Goal: Information Seeking & Learning: Learn about a topic

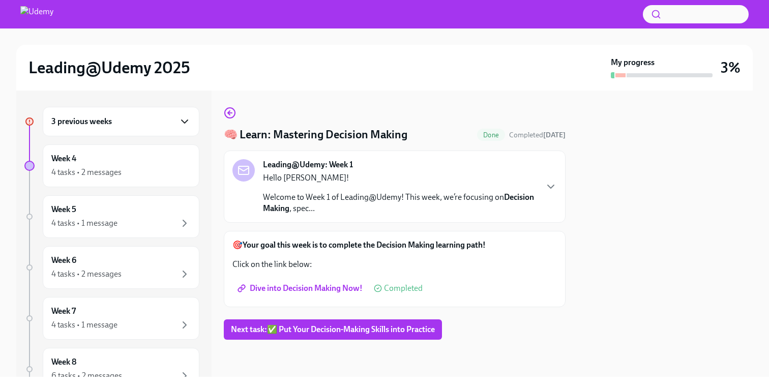
click at [184, 121] on icon "button" at bounding box center [185, 121] width 12 height 12
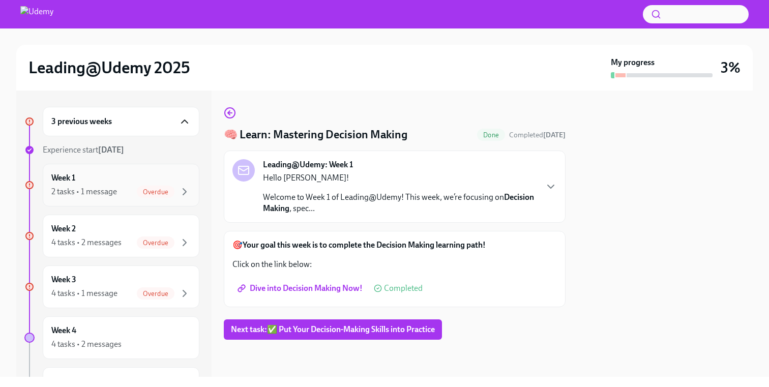
click at [106, 194] on div "2 tasks • 1 message" at bounding box center [84, 191] width 66 height 11
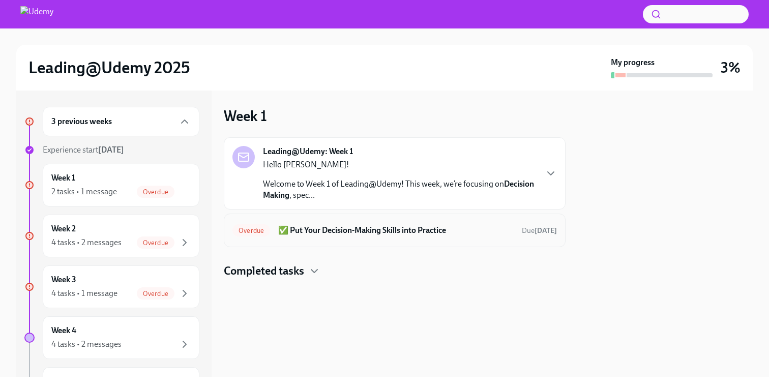
click at [259, 231] on span "Overdue" at bounding box center [251, 231] width 38 height 8
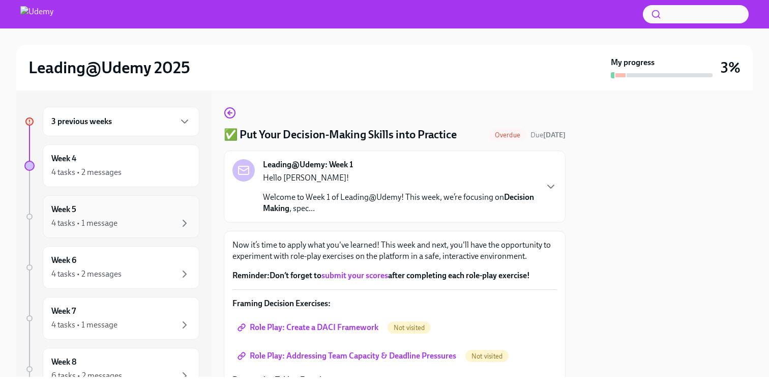
click at [146, 224] on div "4 tasks • 1 message" at bounding box center [120, 223] width 139 height 12
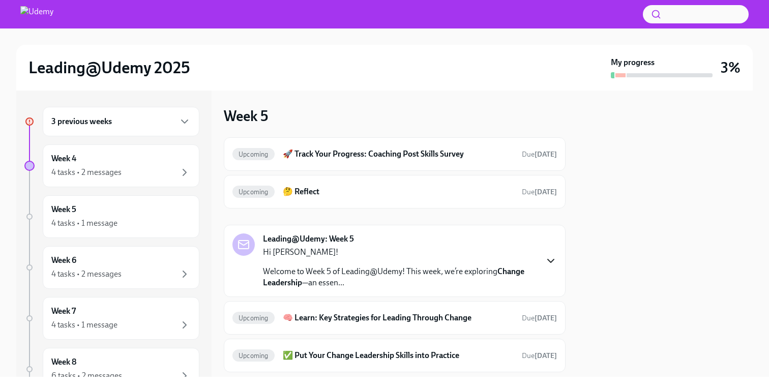
click at [549, 257] on icon "button" at bounding box center [551, 261] width 12 height 12
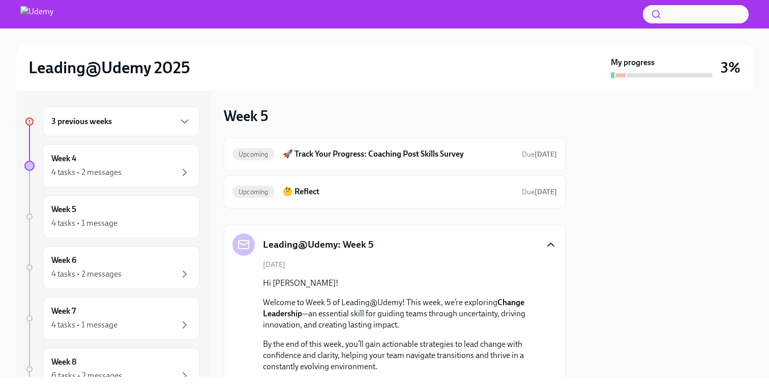
click at [455, 265] on div "[DATE] Hi [PERSON_NAME]! Welcome to Week 5 of Leading@Udemy! This week, we’re e…" at bounding box center [394, 316] width 325 height 112
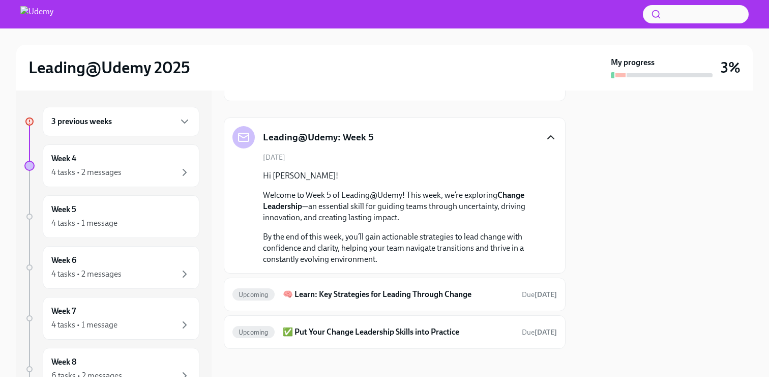
scroll to position [112, 0]
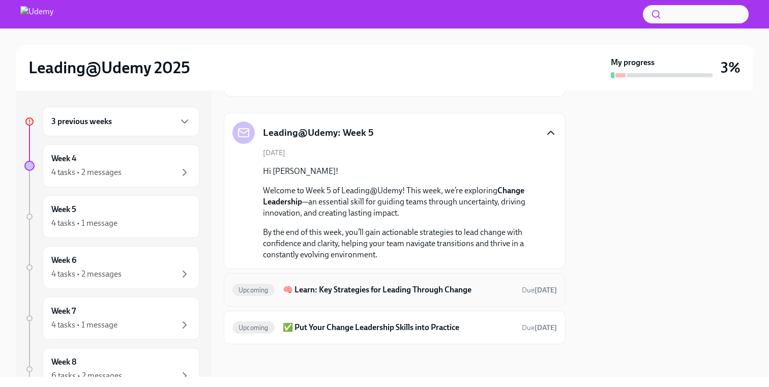
click at [451, 291] on h6 "🧠 Learn: Key Strategies for Leading Through Change" at bounding box center [398, 289] width 231 height 11
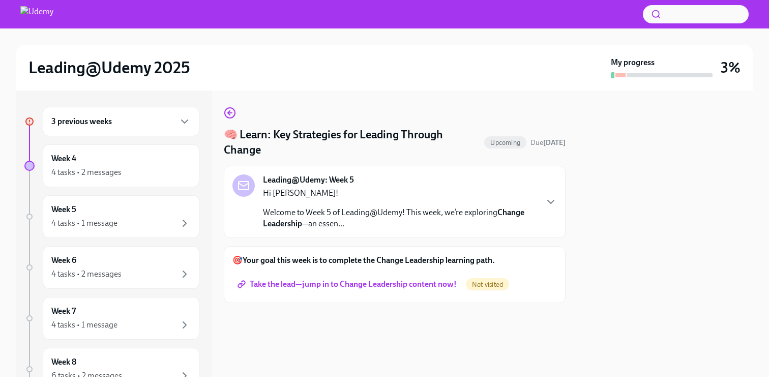
click at [402, 289] on span "Take the lead—jump in to Change Leadership content now!" at bounding box center [348, 284] width 217 height 10
click at [184, 116] on icon "button" at bounding box center [185, 121] width 12 height 12
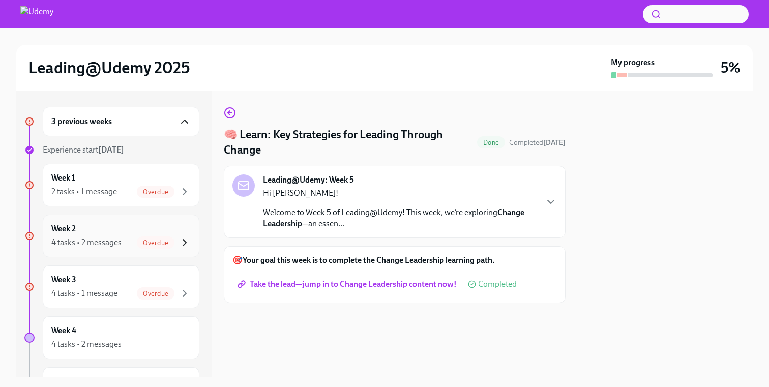
click at [183, 245] on icon "button" at bounding box center [184, 243] width 3 height 6
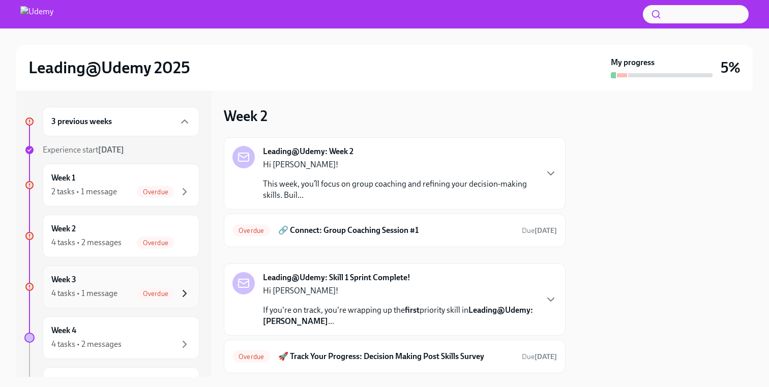
click at [189, 295] on icon "button" at bounding box center [185, 293] width 12 height 12
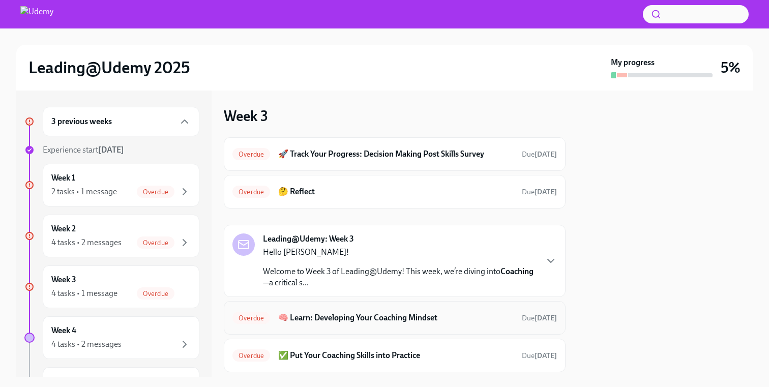
click at [318, 318] on h6 "🧠 Learn: Developing Your Coaching Mindset" at bounding box center [396, 317] width 236 height 11
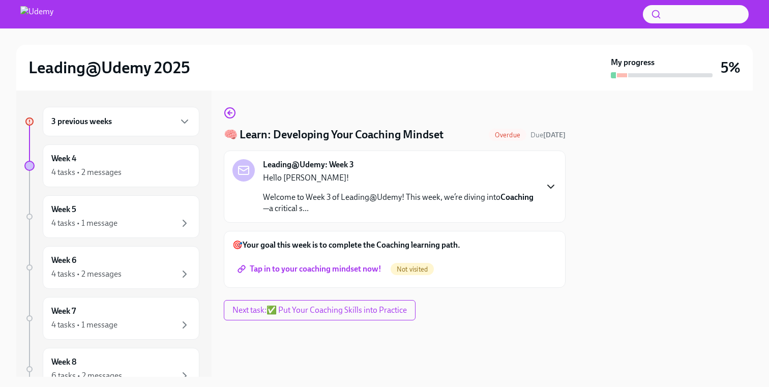
click at [551, 189] on icon "button" at bounding box center [551, 187] width 12 height 12
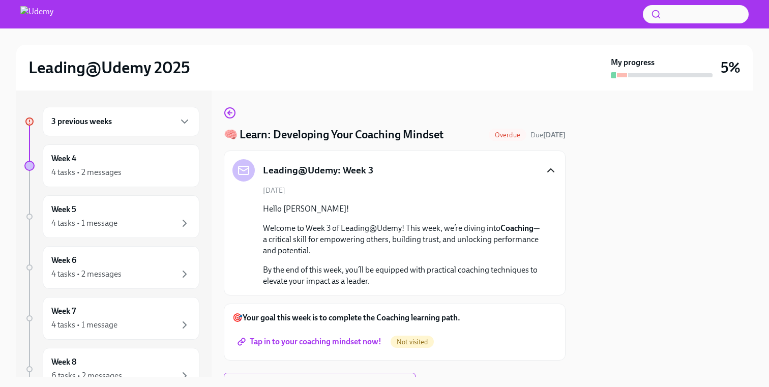
click at [411, 264] on div "Hello [PERSON_NAME]! Welcome to Week 3 of Leading@Udemy! This week, we’re divin…" at bounding box center [402, 244] width 278 height 83
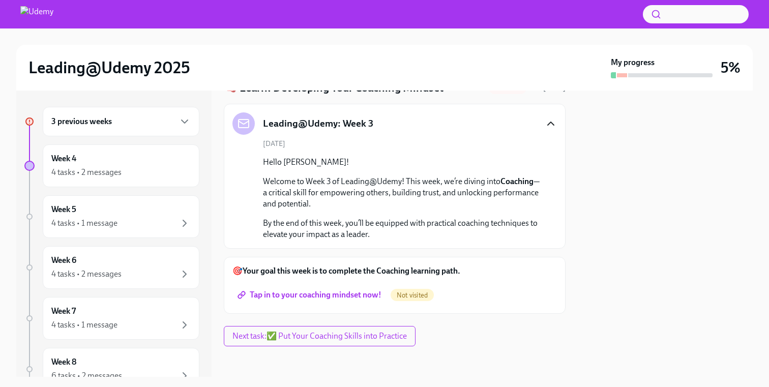
scroll to position [49, 0]
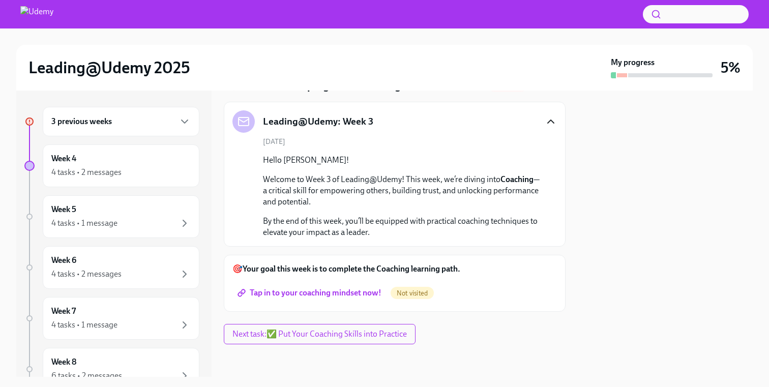
click at [356, 293] on span "Tap in to your coaching mindset now!" at bounding box center [311, 293] width 142 height 10
